Goal: Find specific page/section: Find specific page/section

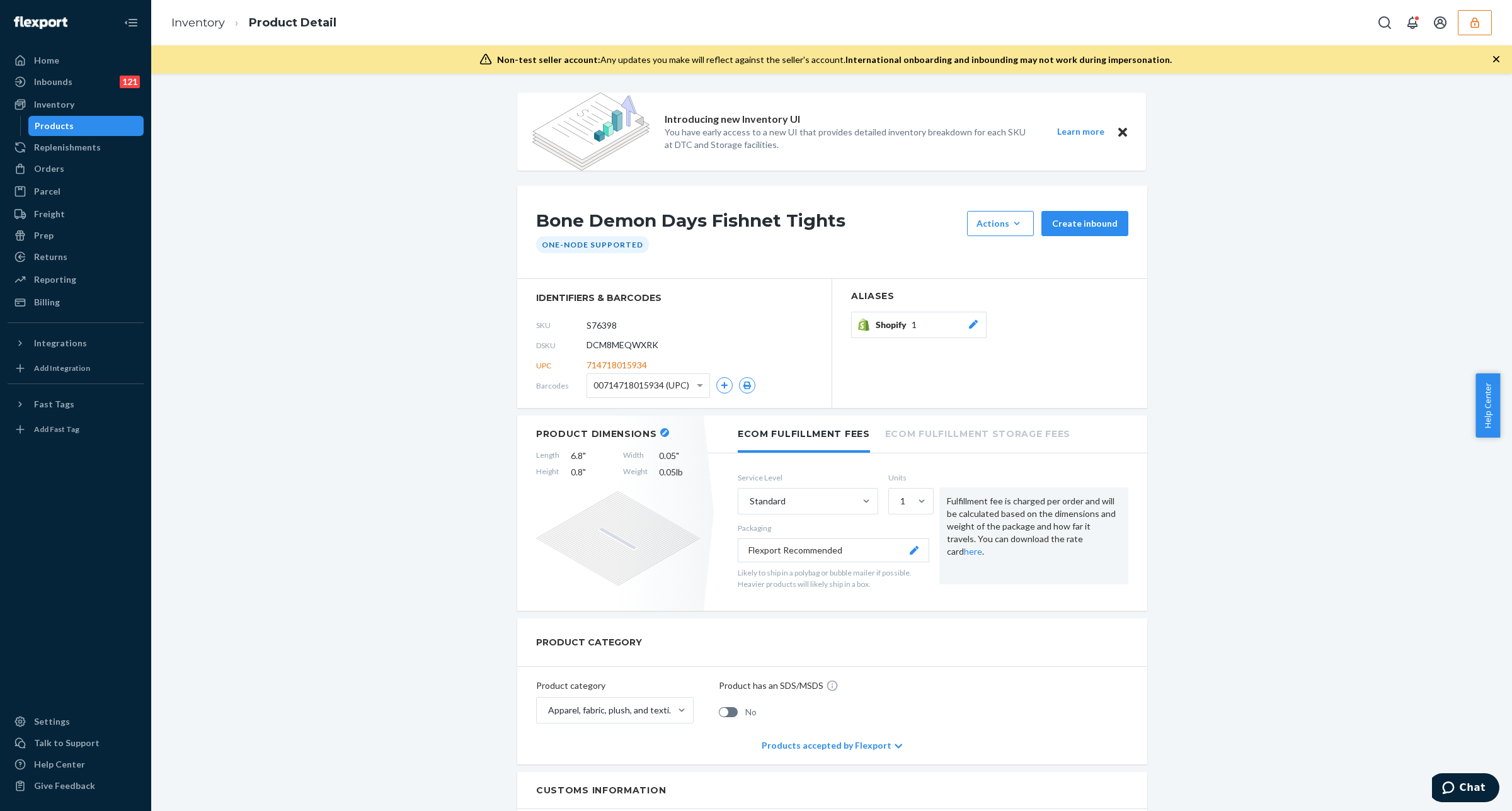
click at [1492, 22] on div "Inventory Product Detail" at bounding box center [832, 22] width 1361 height 45
click at [1489, 23] on button "button" at bounding box center [1475, 23] width 34 height 25
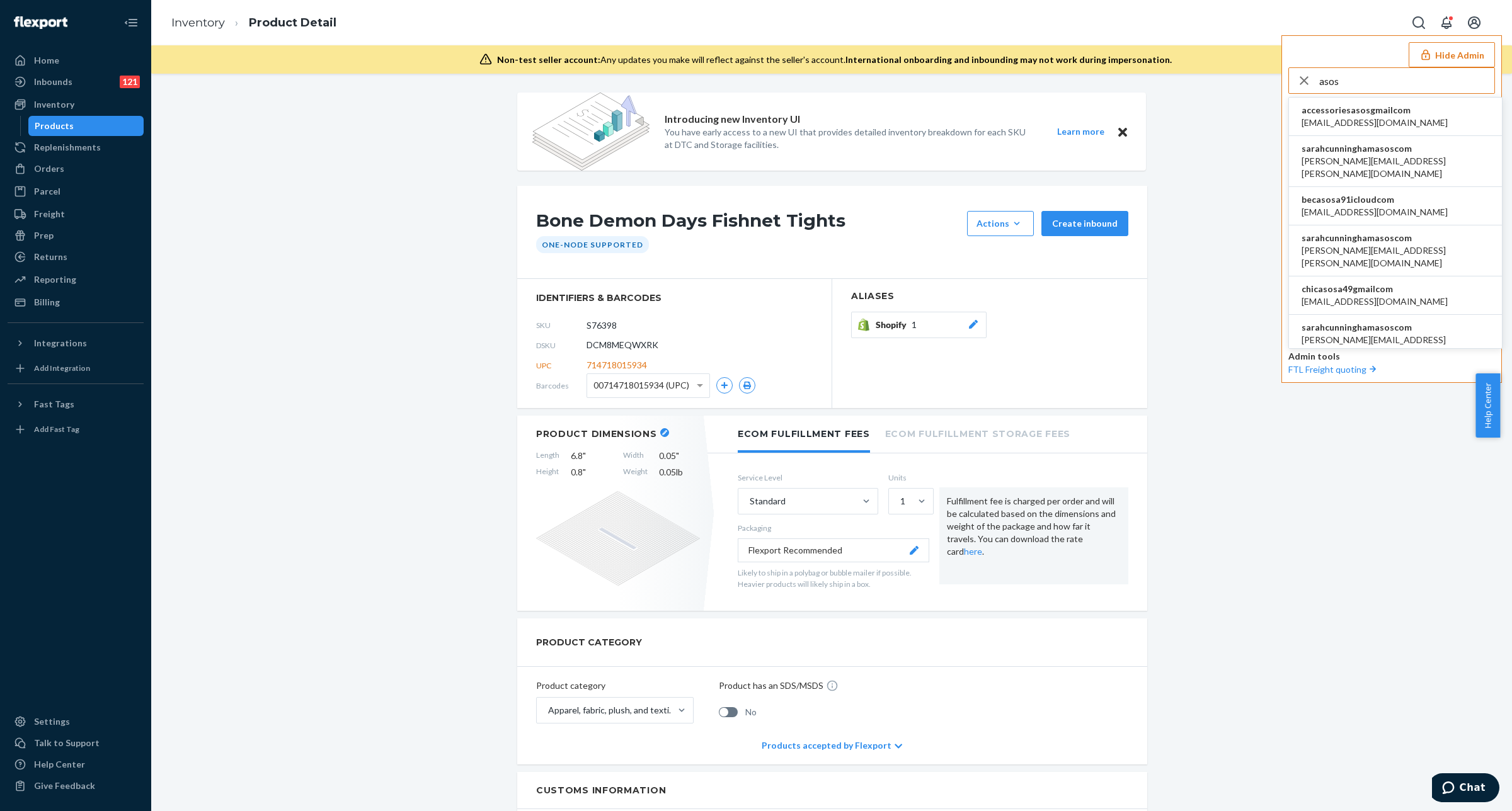
type input "asos"
click at [1408, 151] on span "sarahcunninghamasoscom" at bounding box center [1396, 149] width 188 height 12
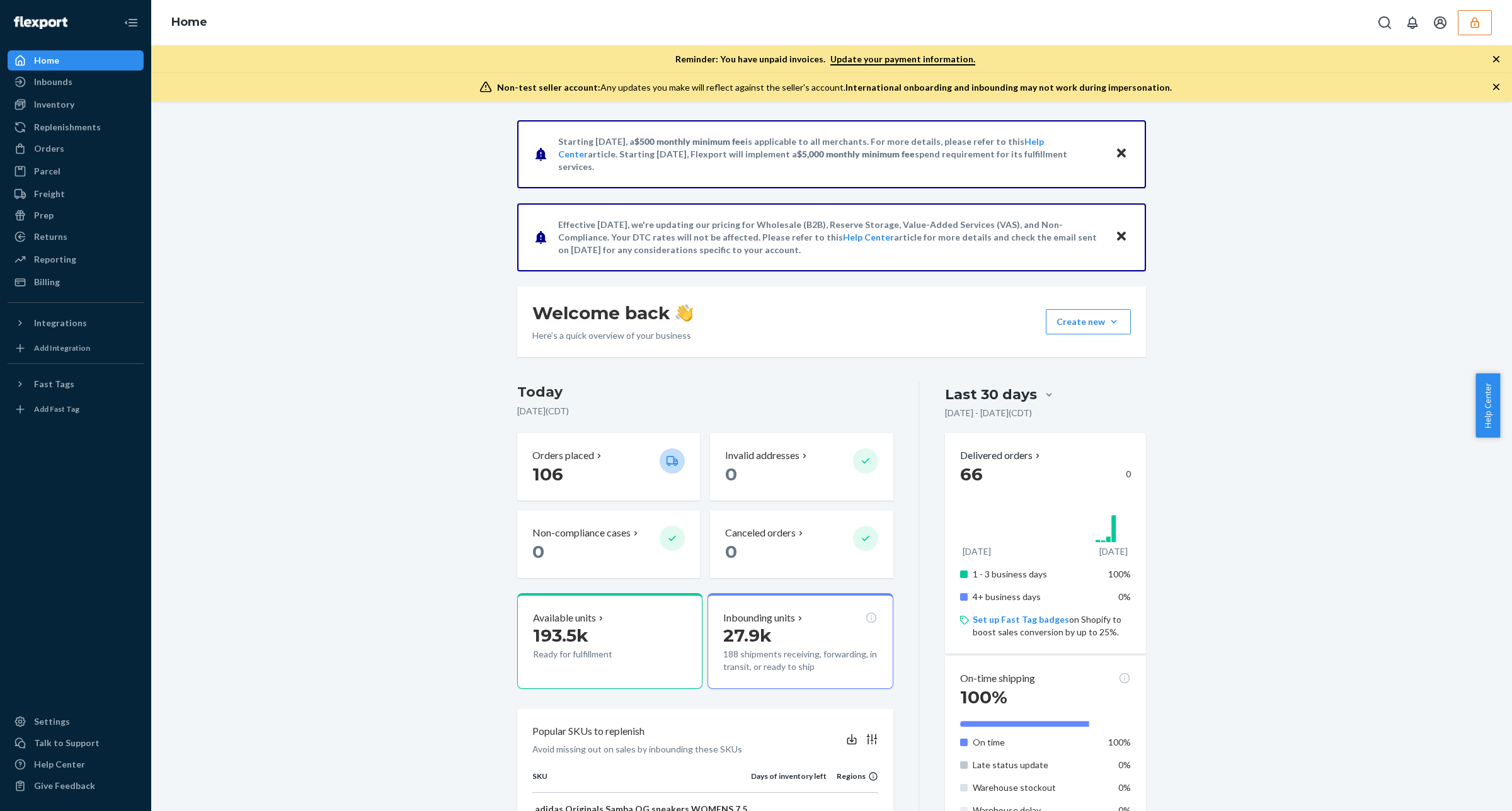
click at [1481, 19] on button "button" at bounding box center [1475, 23] width 34 height 25
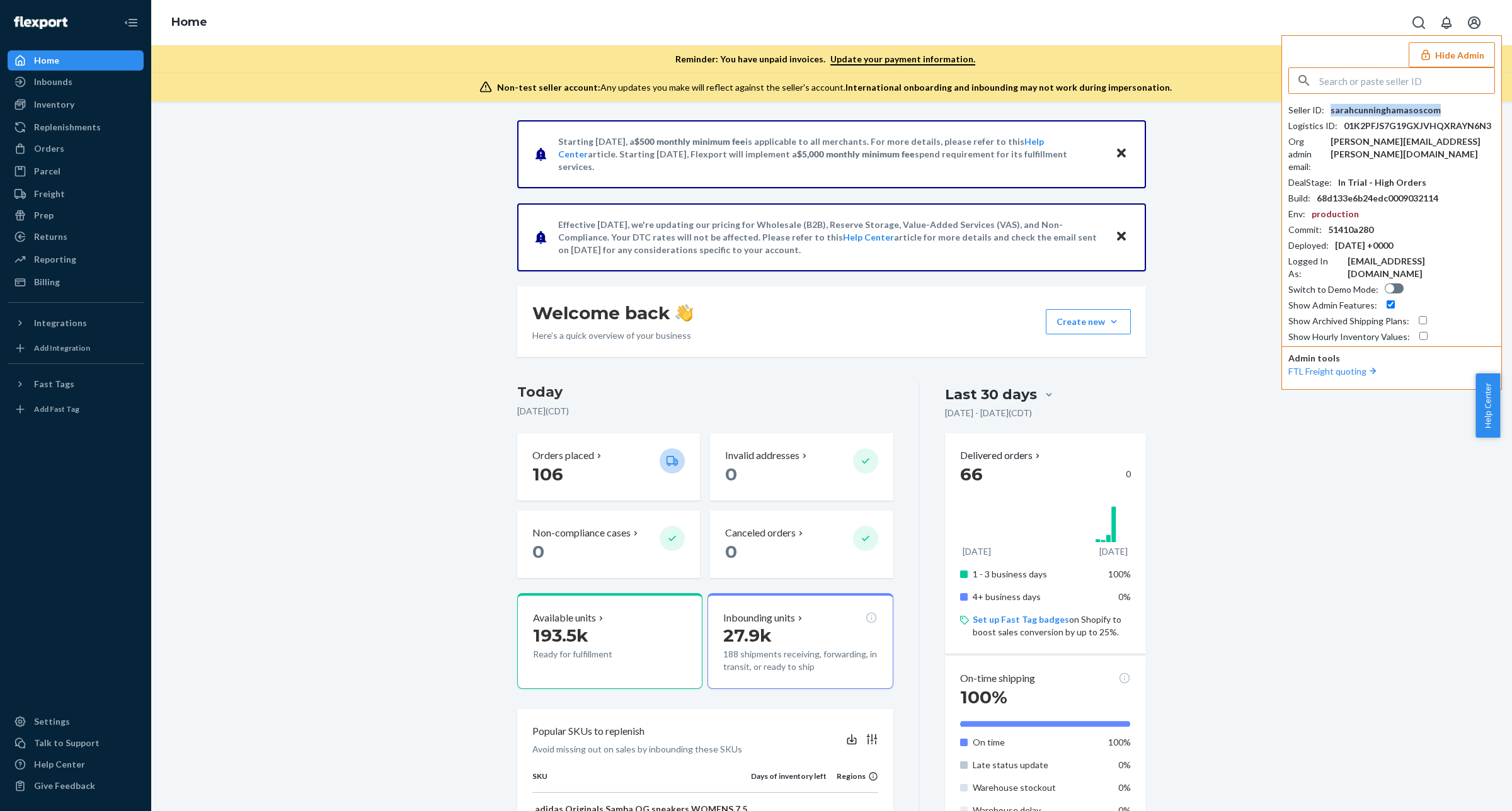
click at [1404, 110] on div "sarahcunninghamasoscom" at bounding box center [1385, 109] width 110 height 12
